Goal: Communication & Community: Participate in discussion

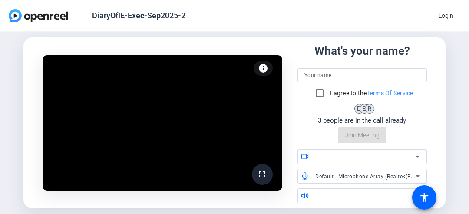
click at [333, 78] on input at bounding box center [361, 75] width 115 height 10
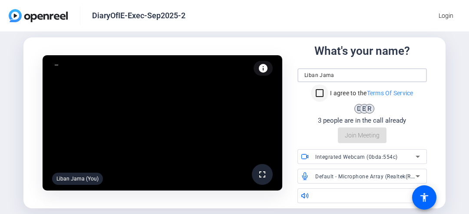
type input "Liban Jama"
click at [323, 92] on input "I agree to the Terms Of Service" at bounding box center [319, 92] width 17 height 17
checkbox input "true"
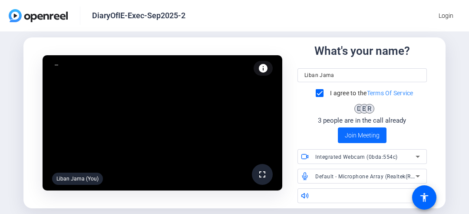
click at [363, 135] on span "Join Meeting" at bounding box center [362, 135] width 35 height 9
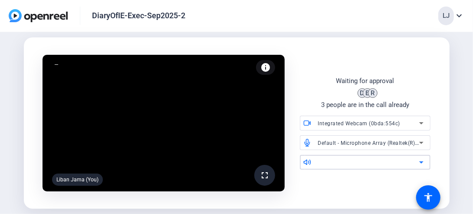
click at [357, 160] on div at bounding box center [369, 162] width 102 height 10
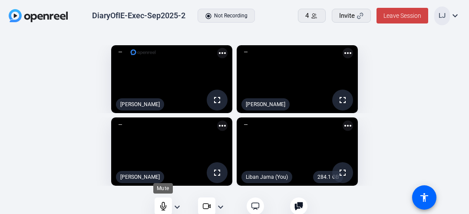
click at [167, 204] on icon at bounding box center [163, 205] width 9 height 9
click at [167, 204] on div at bounding box center [163, 205] width 17 height 17
click at [180, 206] on mat-icon "expand_more" at bounding box center [177, 206] width 10 height 10
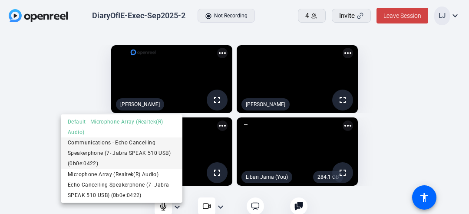
click at [86, 160] on span "Communications - Echo Cancelling Speakerphone (7- Jabra SPEAK 510 USB) (0b0e:04…" at bounding box center [122, 152] width 108 height 31
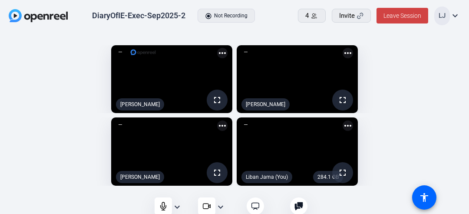
click at [224, 204] on mat-icon "expand_more" at bounding box center [220, 206] width 10 height 10
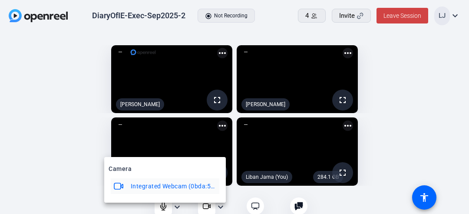
click at [239, 191] on div at bounding box center [234, 107] width 469 height 214
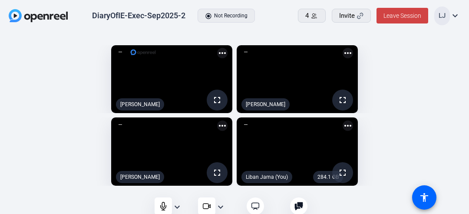
click at [176, 202] on mat-icon "expand_more" at bounding box center [177, 206] width 10 height 10
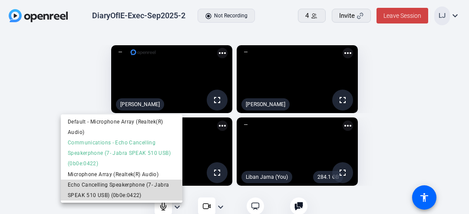
click at [88, 194] on span "Echo Cancelling Speakerphone (7- Jabra SPEAK 510 USB) (0b0e:0422)" at bounding box center [122, 189] width 108 height 21
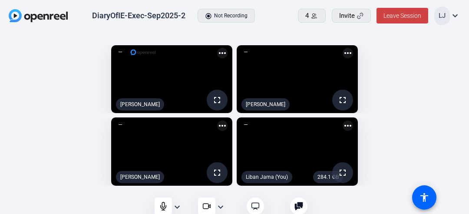
click at [178, 204] on mat-icon "expand_more" at bounding box center [177, 206] width 10 height 10
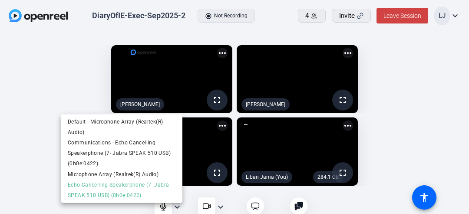
click at [365, 155] on div at bounding box center [234, 107] width 469 height 214
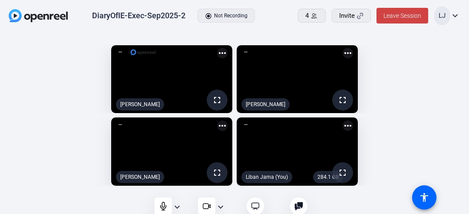
click at [43, 146] on openreel-capture-lite-video-stream "fullscreen [PERSON_NAME] more_horiz" at bounding box center [122, 151] width 219 height 68
click at [172, 204] on mat-icon "expand_more" at bounding box center [177, 206] width 10 height 10
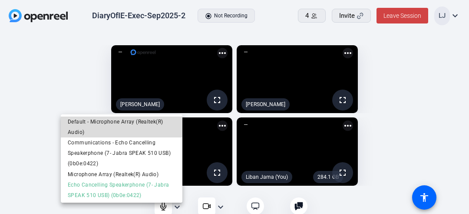
click at [87, 120] on span "Default - Microphone Array (Realtek(R) Audio)" at bounding box center [122, 126] width 108 height 21
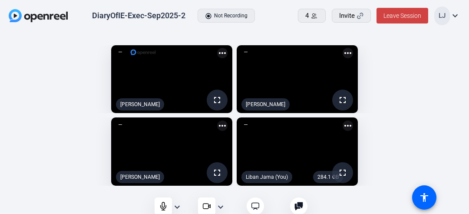
click at [458, 15] on mat-icon "expand_more" at bounding box center [455, 15] width 10 height 10
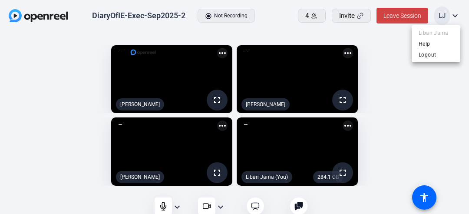
click at [77, 45] on div at bounding box center [234, 107] width 469 height 214
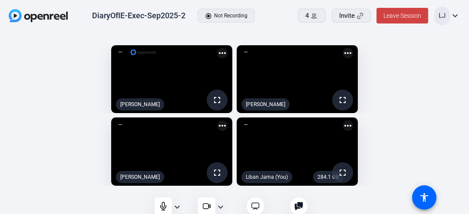
scroll to position [13, 0]
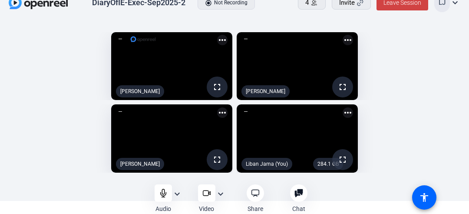
click at [220, 41] on mat-icon "more_horiz" at bounding box center [222, 40] width 10 height 10
click at [178, 195] on div at bounding box center [234, 107] width 469 height 214
click at [178, 192] on mat-icon "expand_more" at bounding box center [177, 193] width 10 height 10
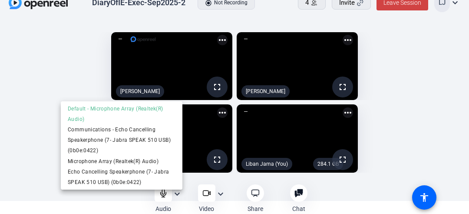
click at [37, 127] on div at bounding box center [234, 107] width 469 height 214
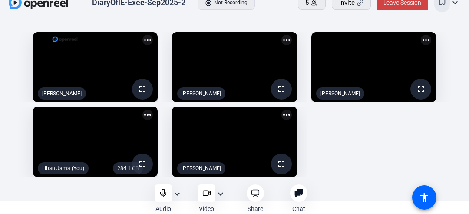
click at [353, 128] on div "fullscreen [PERSON_NAME] more_horiz fullscreen [PERSON_NAME] more_horiz fullscr…" at bounding box center [235, 105] width 452 height 154
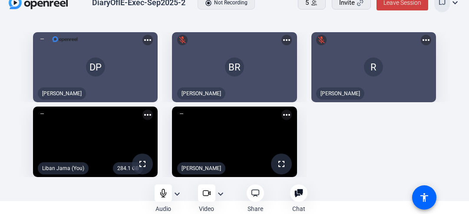
drag, startPoint x: 102, startPoint y: 131, endPoint x: 130, endPoint y: 122, distance: 28.6
click at [130, 122] on video at bounding box center [95, 141] width 125 height 70
drag, startPoint x: 238, startPoint y: 140, endPoint x: 289, endPoint y: 139, distance: 50.8
click at [289, 139] on video at bounding box center [234, 141] width 125 height 70
click at [280, 164] on mat-icon "fullscreen" at bounding box center [281, 163] width 10 height 10
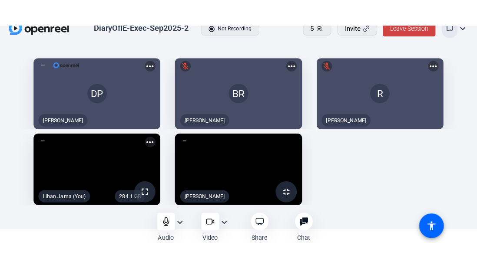
scroll to position [4, 0]
